Goal: Check status: Check status

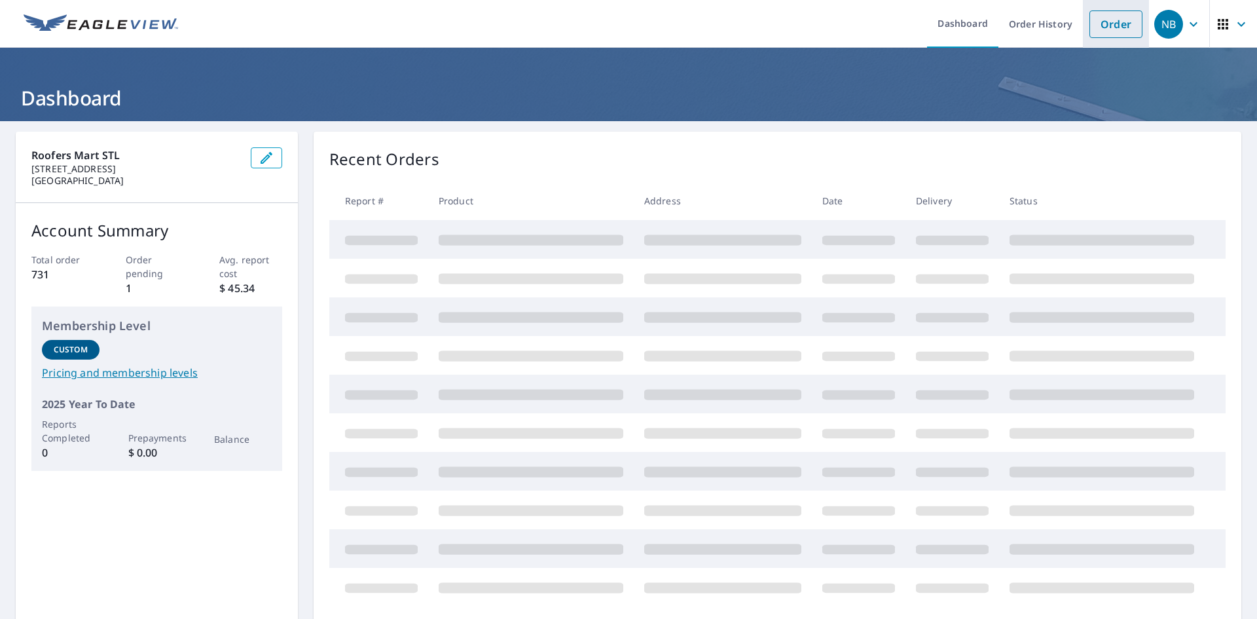
click at [1095, 32] on link "Order" at bounding box center [1115, 23] width 53 height 27
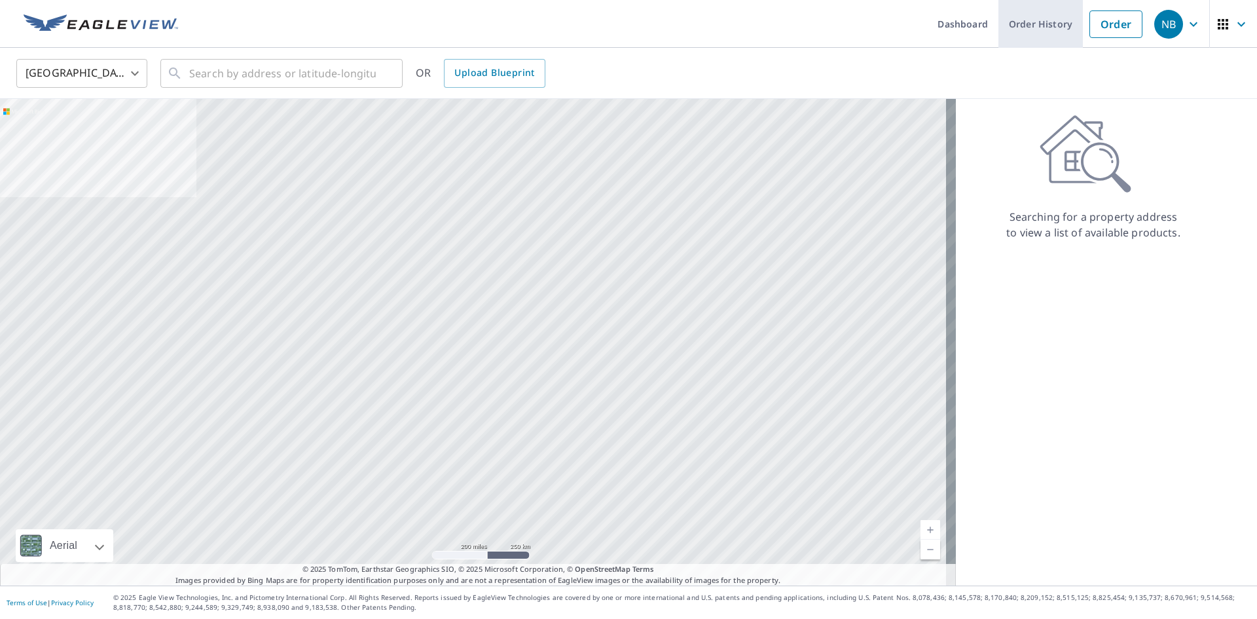
click at [1004, 29] on link "Order History" at bounding box center [1040, 24] width 84 height 48
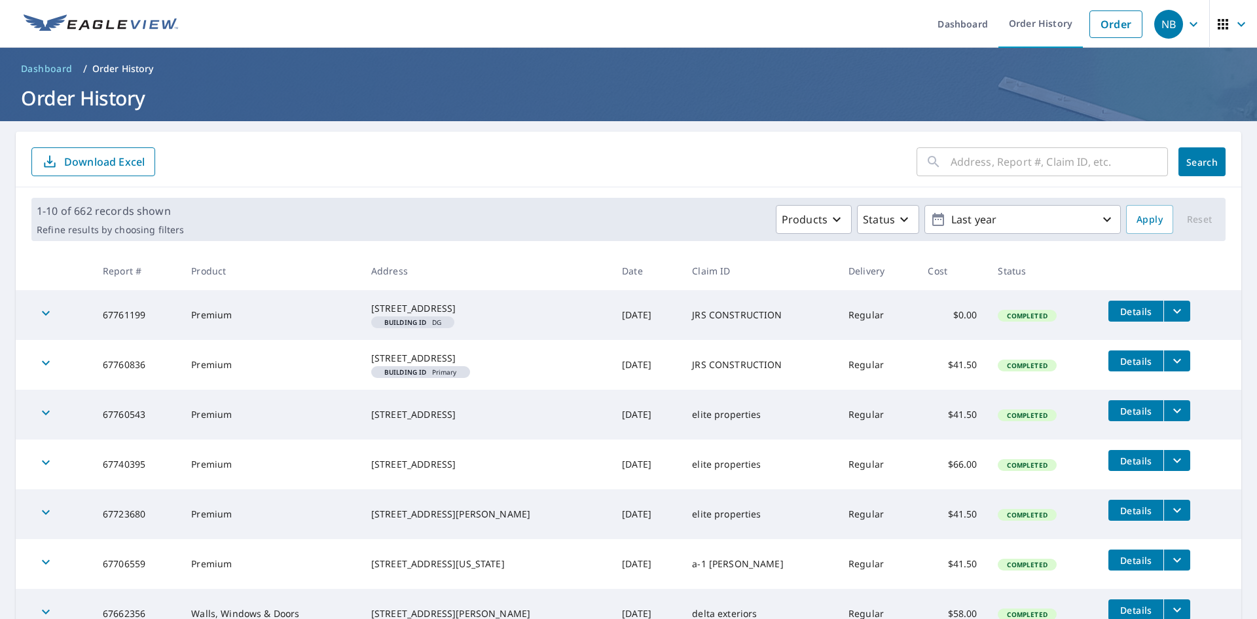
drag, startPoint x: 473, startPoint y: 318, endPoint x: 374, endPoint y: 301, distance: 100.3
click at [374, 301] on td "[STREET_ADDRESS]" at bounding box center [486, 315] width 251 height 50
copy div "[STREET_ADDRESS]"
click at [1114, 31] on link "Order" at bounding box center [1115, 23] width 53 height 27
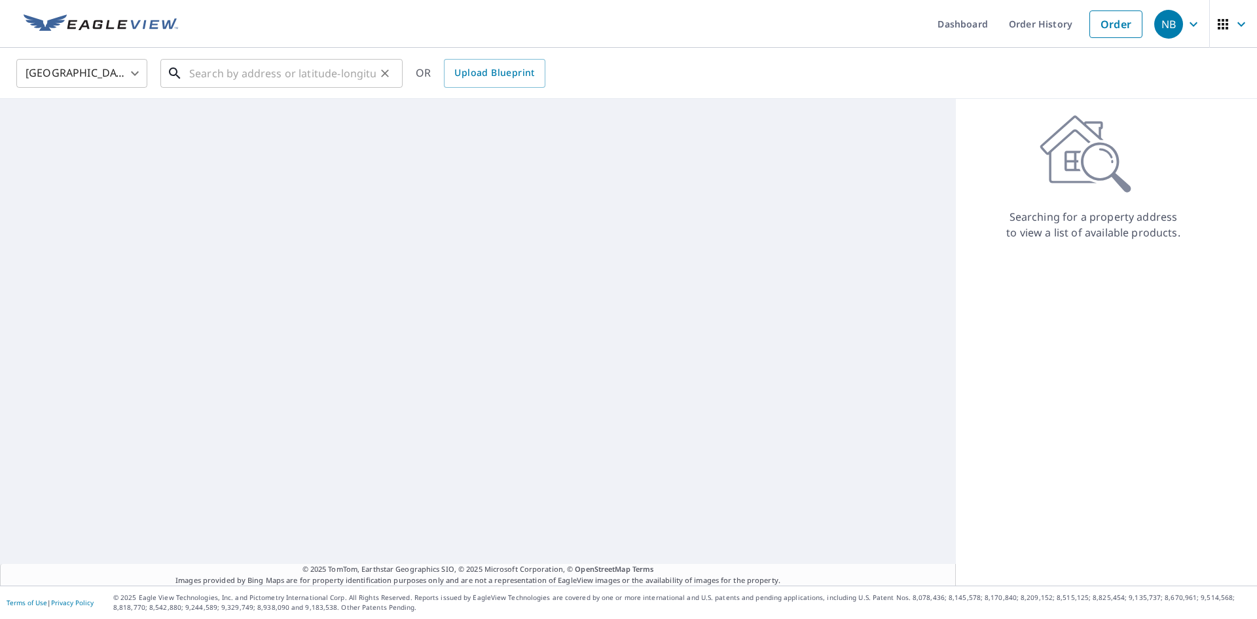
click at [292, 82] on input "text" at bounding box center [282, 73] width 187 height 37
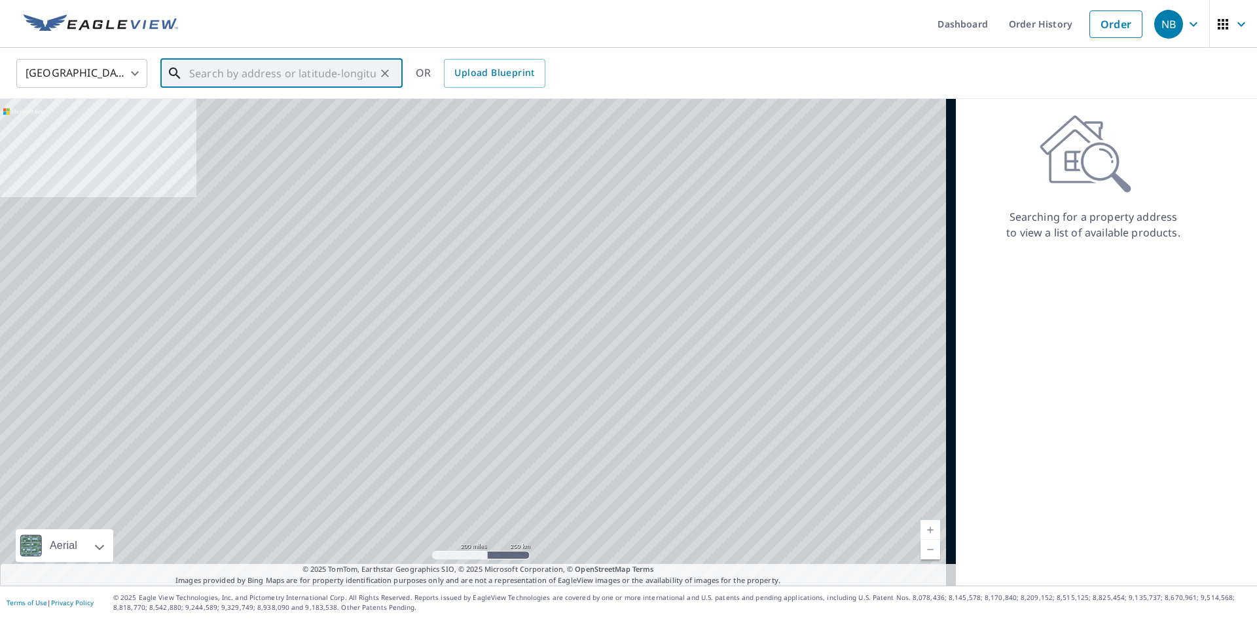
paste input "[STREET_ADDRESS]"
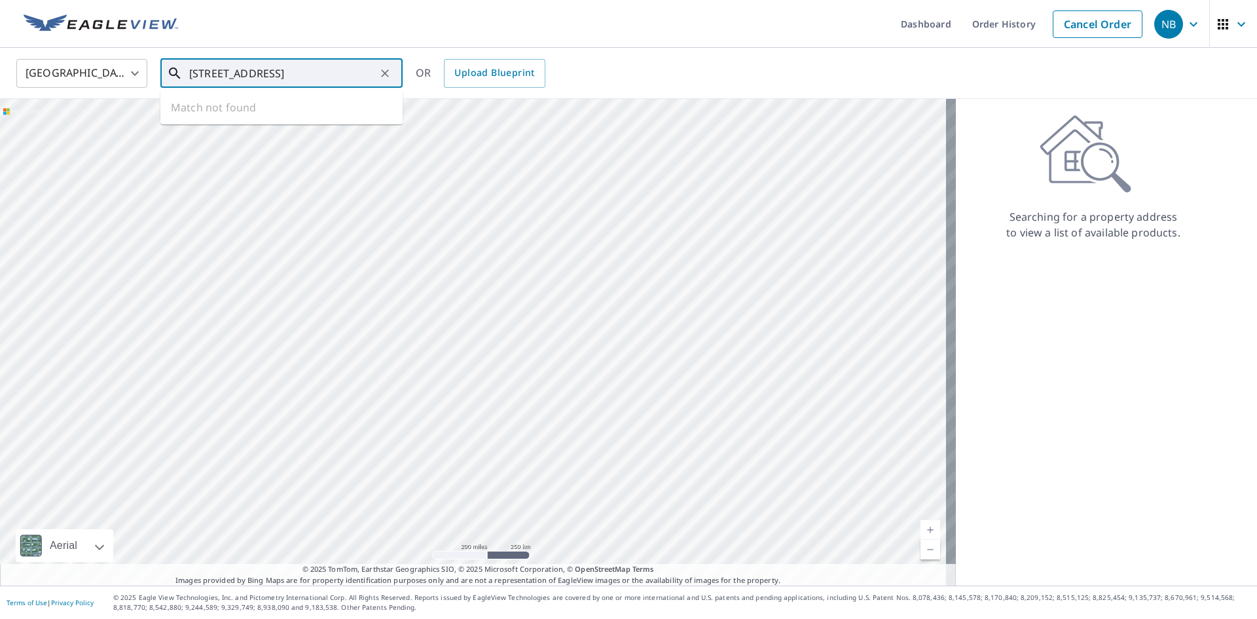
scroll to position [0, 12]
click at [320, 117] on span "[STREET_ADDRESS]" at bounding box center [290, 111] width 206 height 16
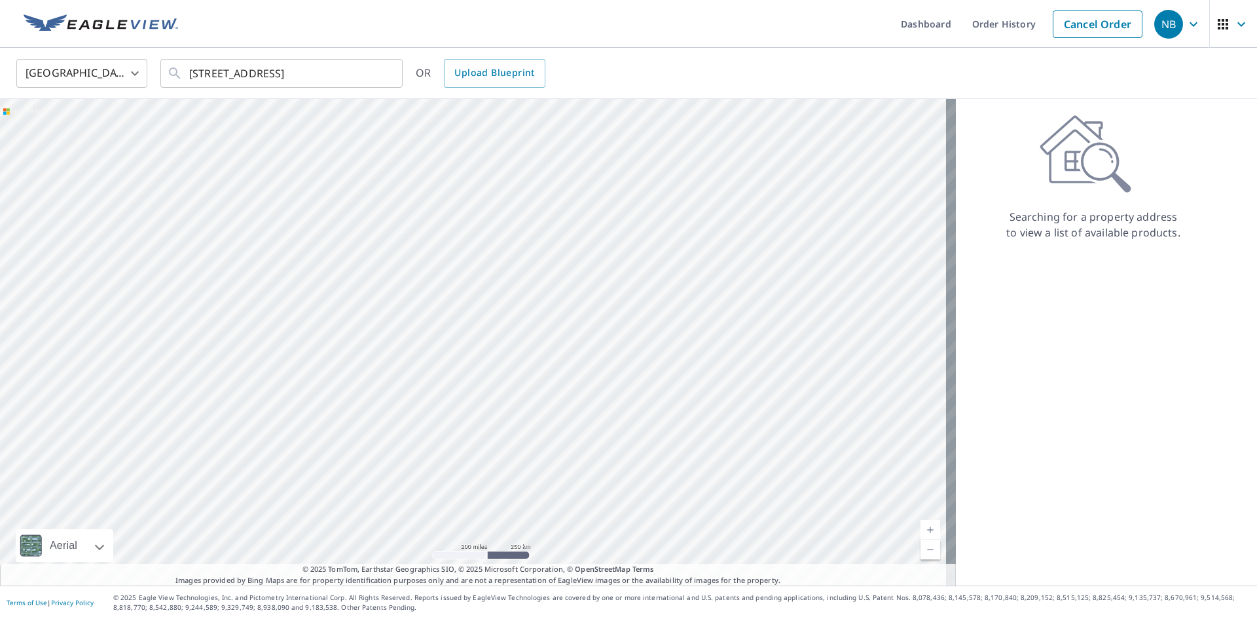
scroll to position [0, 0]
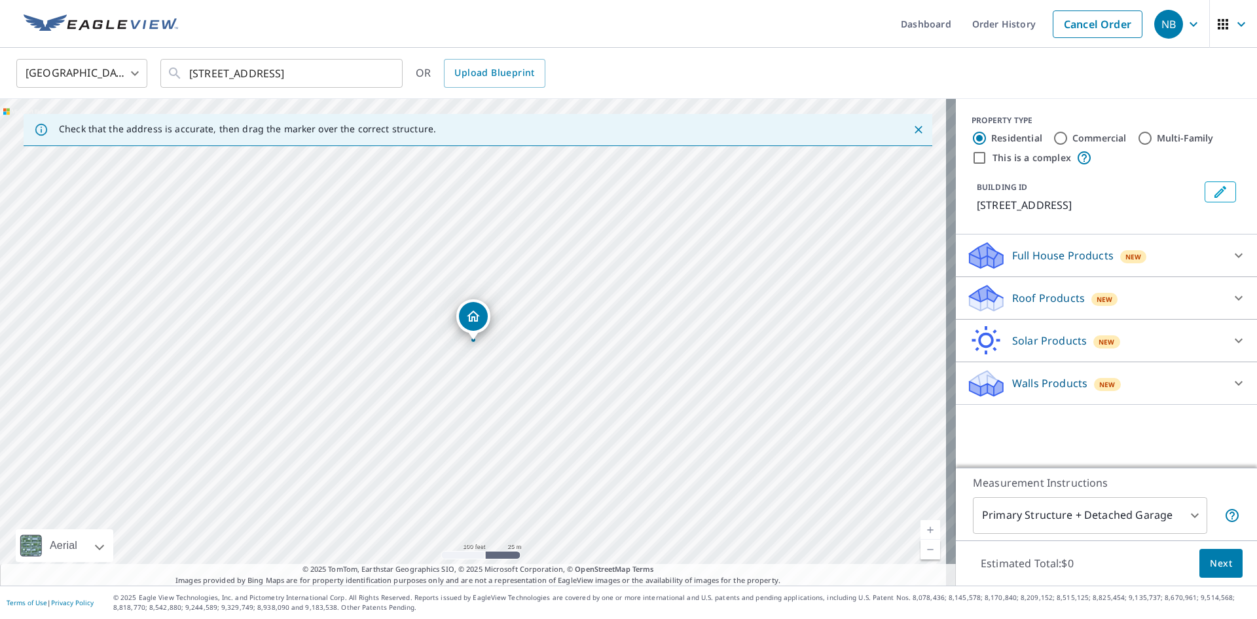
drag, startPoint x: 395, startPoint y: 71, endPoint x: -22, endPoint y: 42, distance: 418.8
click at [0, 42] on html "NB NB Dashboard Order History Cancel Order NB [GEOGRAPHIC_DATA] US ​ [STREET_AD…" at bounding box center [628, 309] width 1257 height 619
click at [266, 67] on input "[STREET_ADDRESS]" at bounding box center [282, 73] width 187 height 37
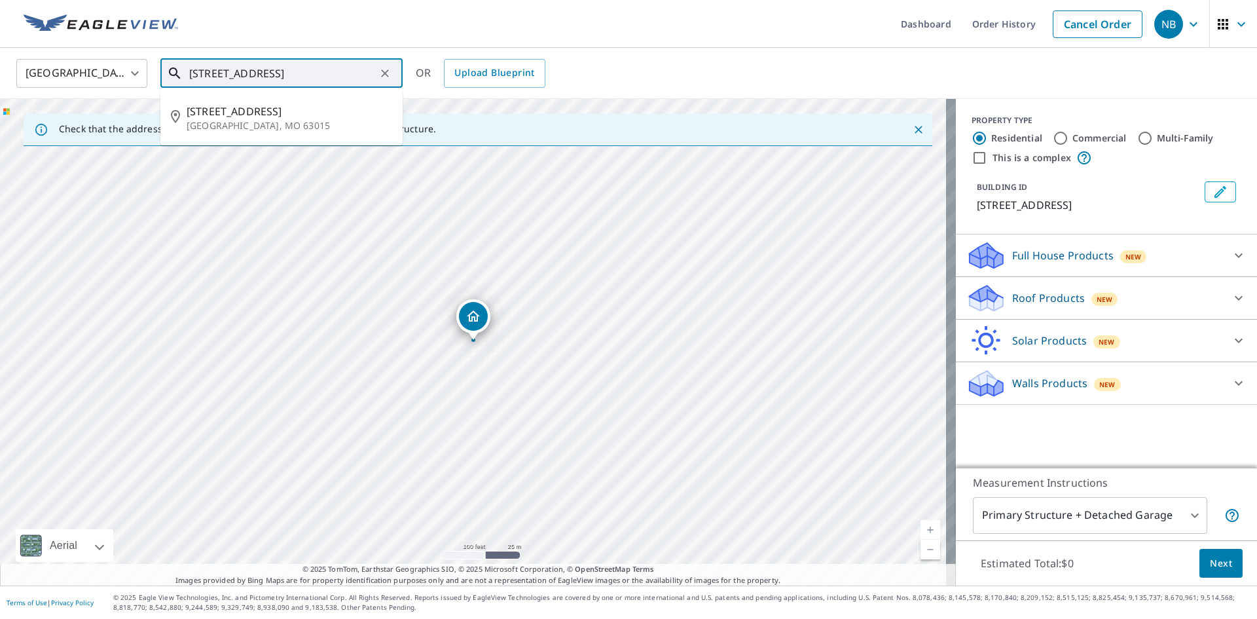
click at [266, 68] on input "[STREET_ADDRESS]" at bounding box center [282, 73] width 187 height 37
drag, startPoint x: 337, startPoint y: 73, endPoint x: -21, endPoint y: 27, distance: 361.1
click at [0, 27] on html "NB NB Dashboard Order History Cancel Order NB [GEOGRAPHIC_DATA] [GEOGRAPHIC_DAT…" at bounding box center [628, 309] width 1257 height 619
type input "MO 63015"
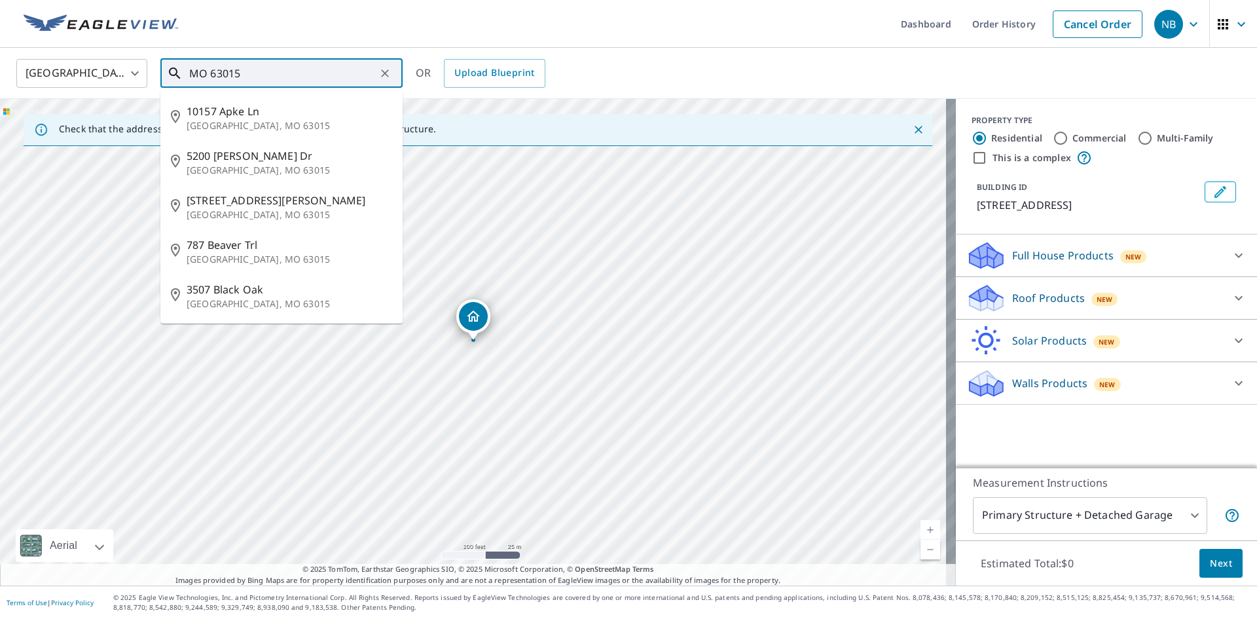
drag, startPoint x: 270, startPoint y: 73, endPoint x: 77, endPoint y: 54, distance: 194.1
click at [42, 58] on div "[GEOGRAPHIC_DATA] [GEOGRAPHIC_DATA] ​ MO 63015 ​ 10157 [GEOGRAPHIC_DATA] [GEOGR…" at bounding box center [624, 73] width 1235 height 31
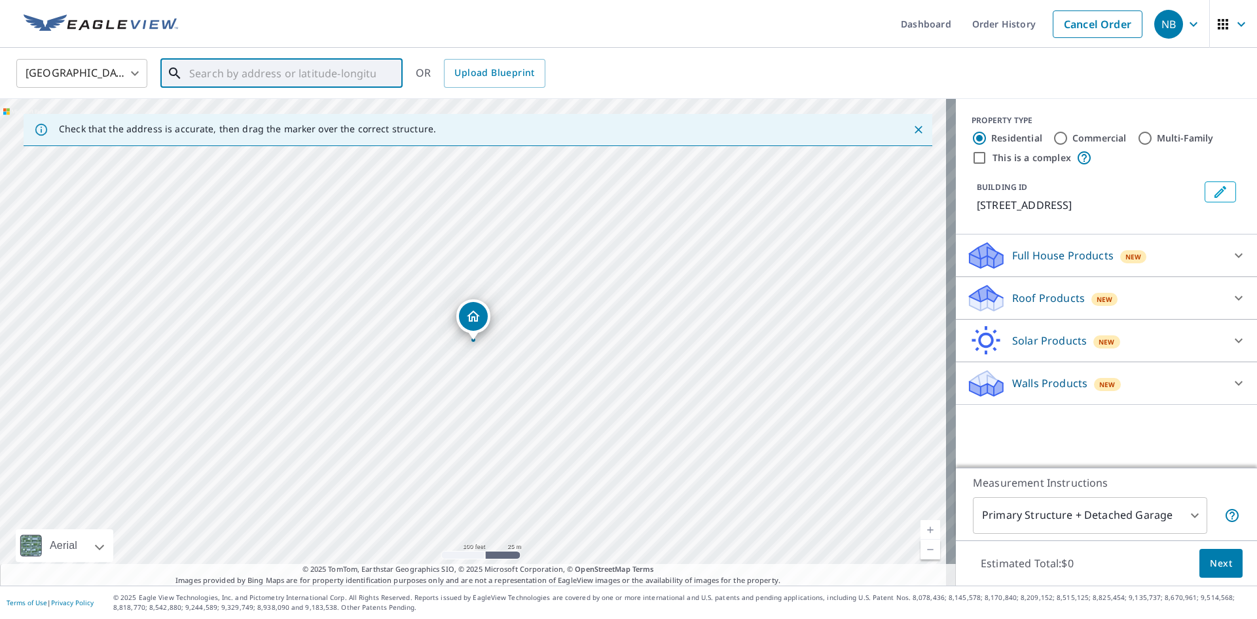
paste input "[STREET_ADDRESS]"
click at [335, 128] on p "[GEOGRAPHIC_DATA], MO 63015" at bounding box center [290, 125] width 206 height 13
type input "[STREET_ADDRESS]"
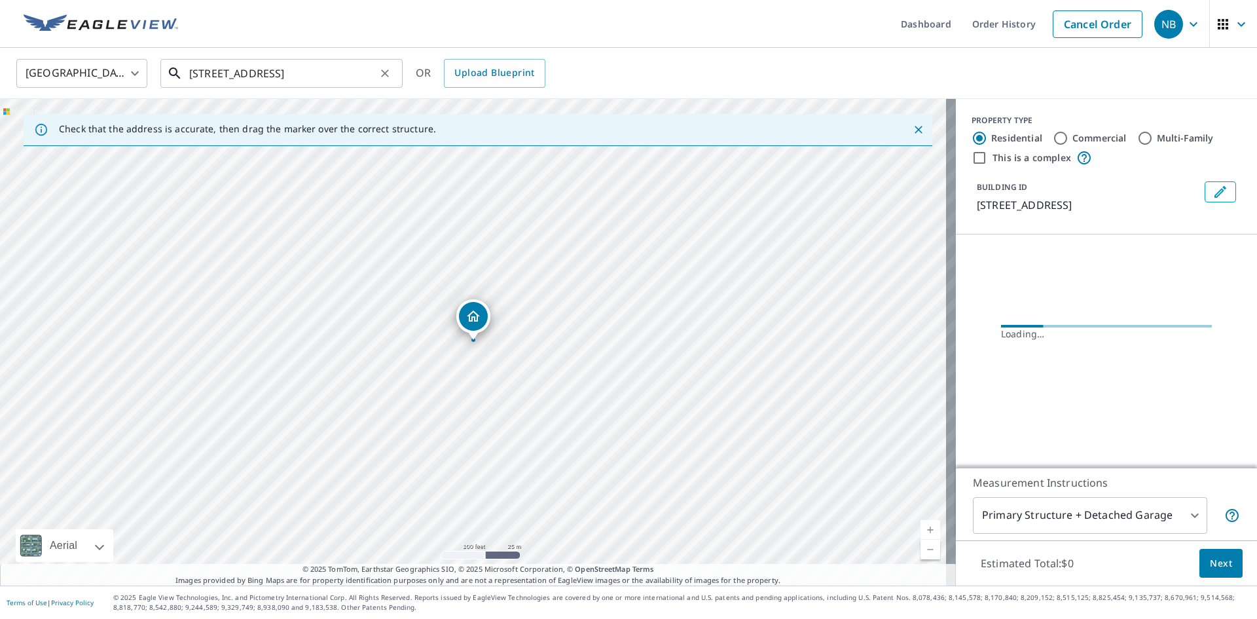
click at [346, 75] on input "[STREET_ADDRESS]" at bounding box center [282, 73] width 187 height 37
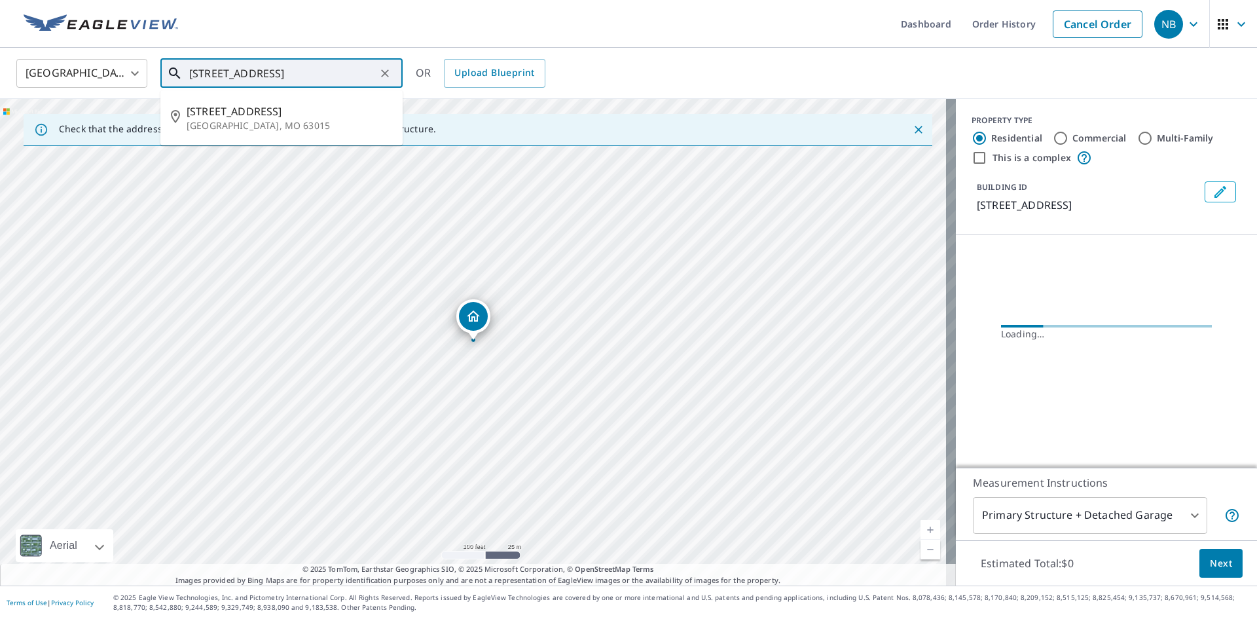
click at [387, 73] on icon "Clear" at bounding box center [384, 73] width 13 height 13
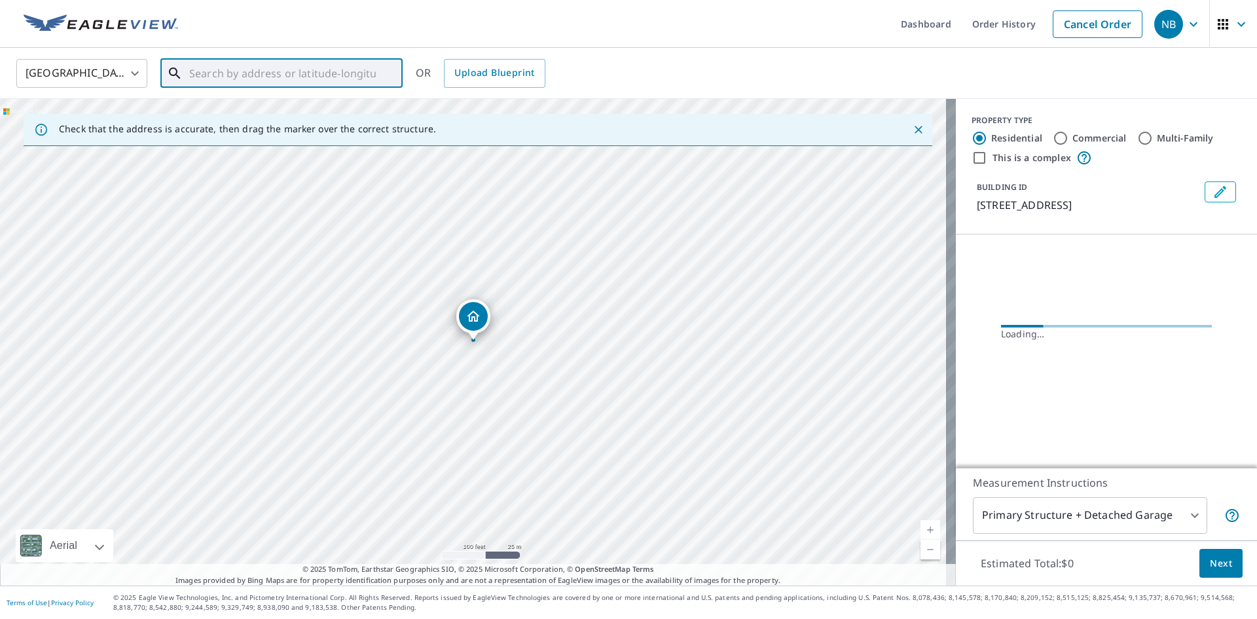
click at [312, 75] on input "text" at bounding box center [282, 73] width 187 height 37
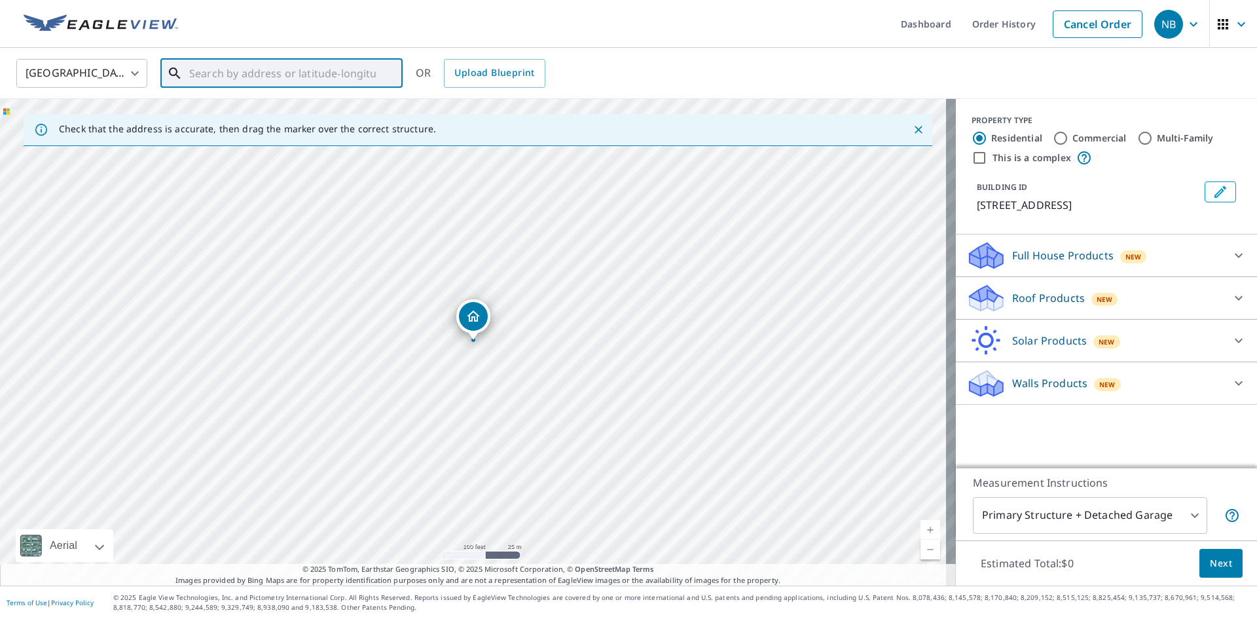
paste input "[STREET_ADDRESS]"
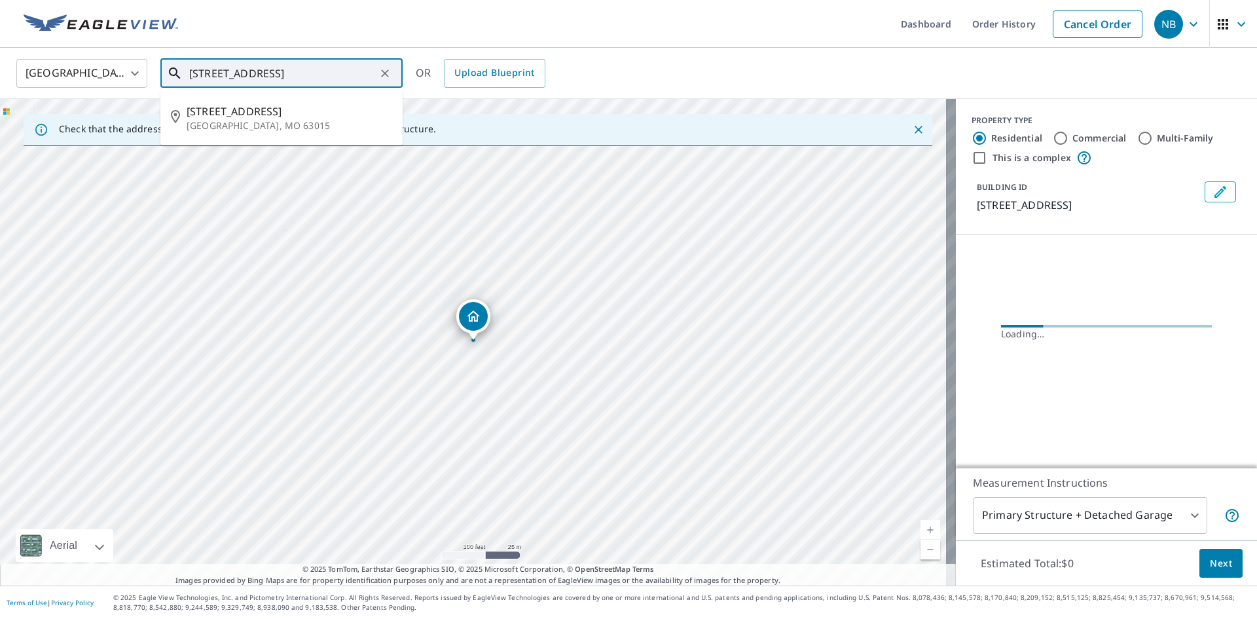
drag, startPoint x: 373, startPoint y: 72, endPoint x: -179, endPoint y: 22, distance: 554.2
click at [0, 22] on html "NB NB Dashboard Order History Cancel Order NB [GEOGRAPHIC_DATA] [GEOGRAPHIC_DAT…" at bounding box center [628, 309] width 1257 height 619
type input "15"
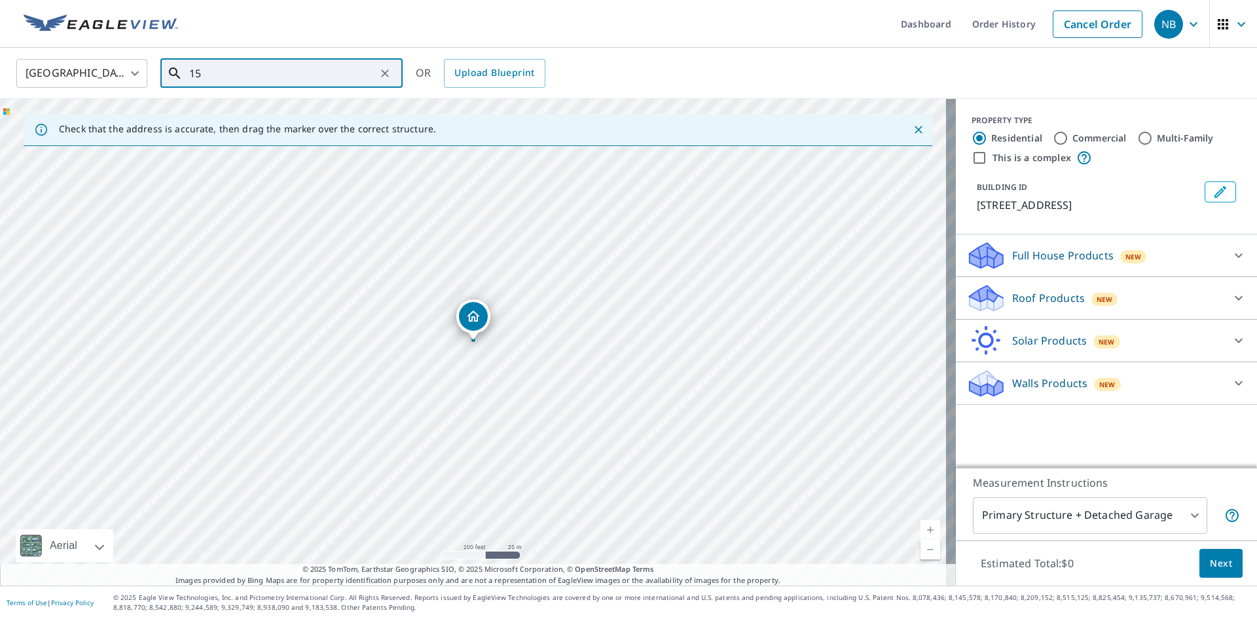
drag, startPoint x: 280, startPoint y: 80, endPoint x: -3, endPoint y: 41, distance: 286.1
click at [0, 41] on html "NB NB Dashboard Order History Cancel Order NB [GEOGRAPHIC_DATA] [GEOGRAPHIC_DAT…" at bounding box center [628, 309] width 1257 height 619
paste input "[STREET_ADDRESS]"
click at [332, 66] on input "[STREET_ADDRESS]" at bounding box center [282, 73] width 187 height 37
type input "[STREET_ADDRESS]"
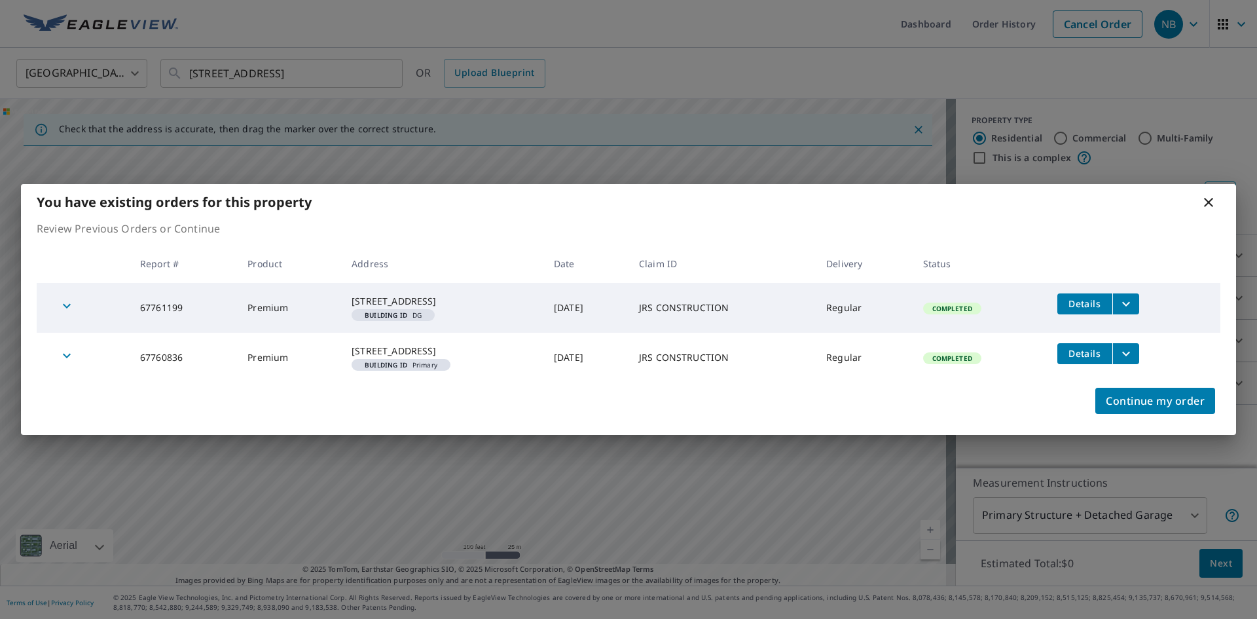
click at [1096, 354] on span "Details" at bounding box center [1084, 353] width 39 height 12
